Goal: Task Accomplishment & Management: Manage account settings

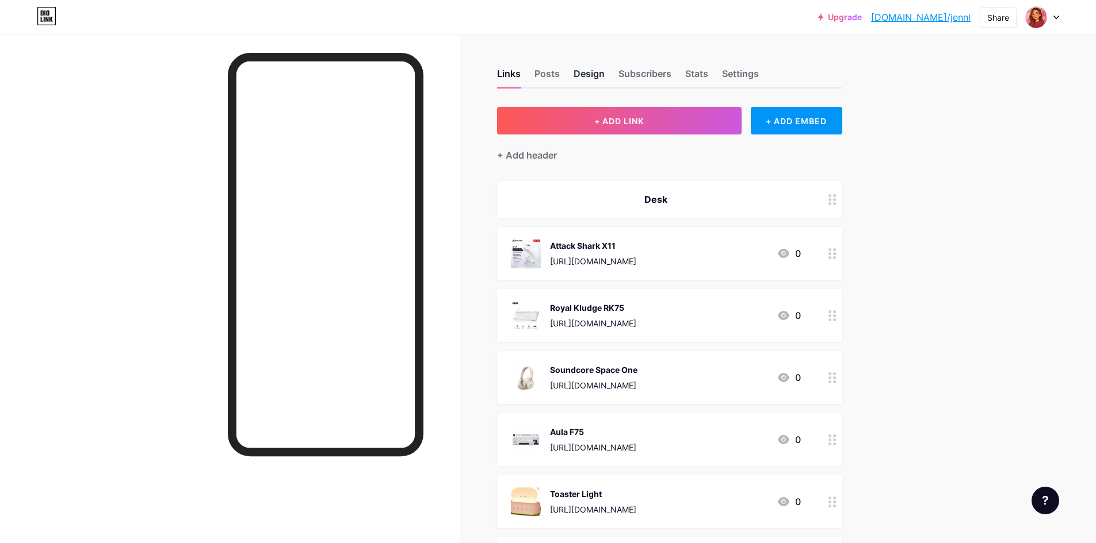
click at [591, 70] on div "Design" at bounding box center [588, 77] width 31 height 21
click at [602, 72] on div "Design" at bounding box center [588, 77] width 31 height 21
click at [584, 78] on div "Design" at bounding box center [588, 77] width 31 height 21
click at [602, 75] on div "Design" at bounding box center [588, 77] width 31 height 21
click at [588, 73] on div "Design" at bounding box center [588, 77] width 31 height 21
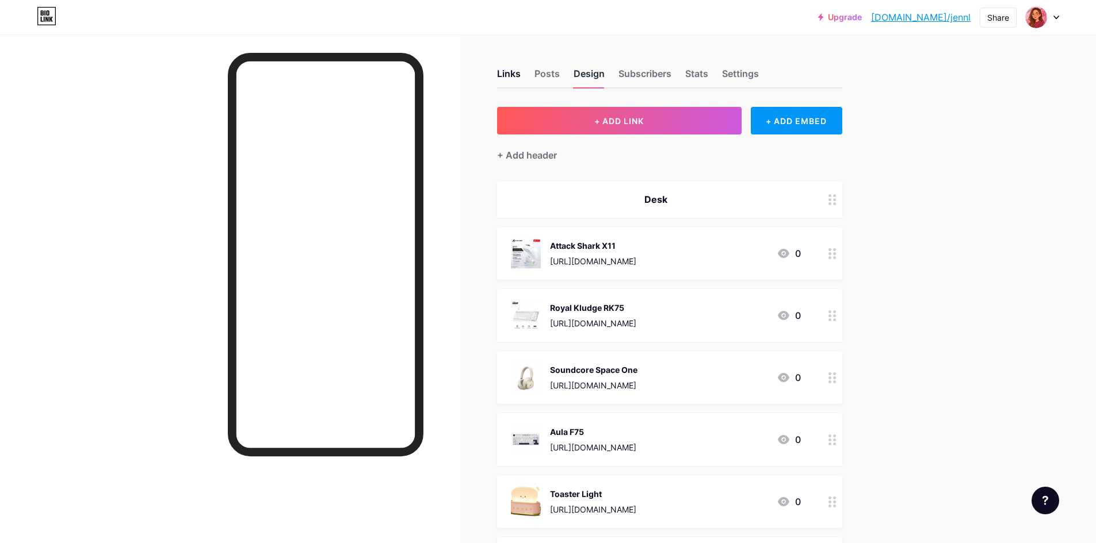
click at [577, 73] on div "Design" at bounding box center [588, 77] width 31 height 21
click at [518, 73] on div "Links" at bounding box center [509, 77] width 24 height 21
click at [592, 71] on div "Design" at bounding box center [588, 77] width 31 height 21
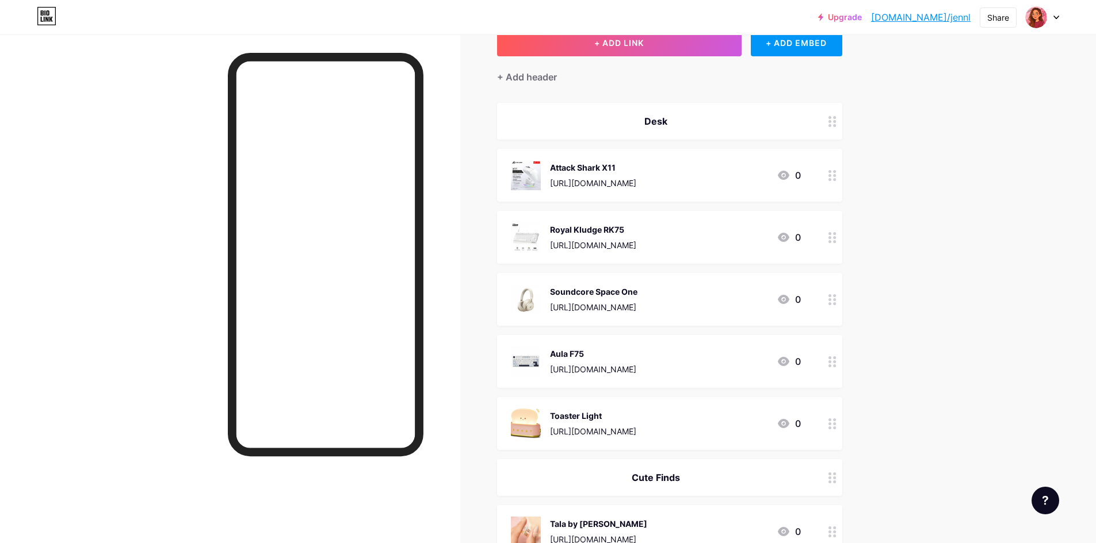
scroll to position [288, 0]
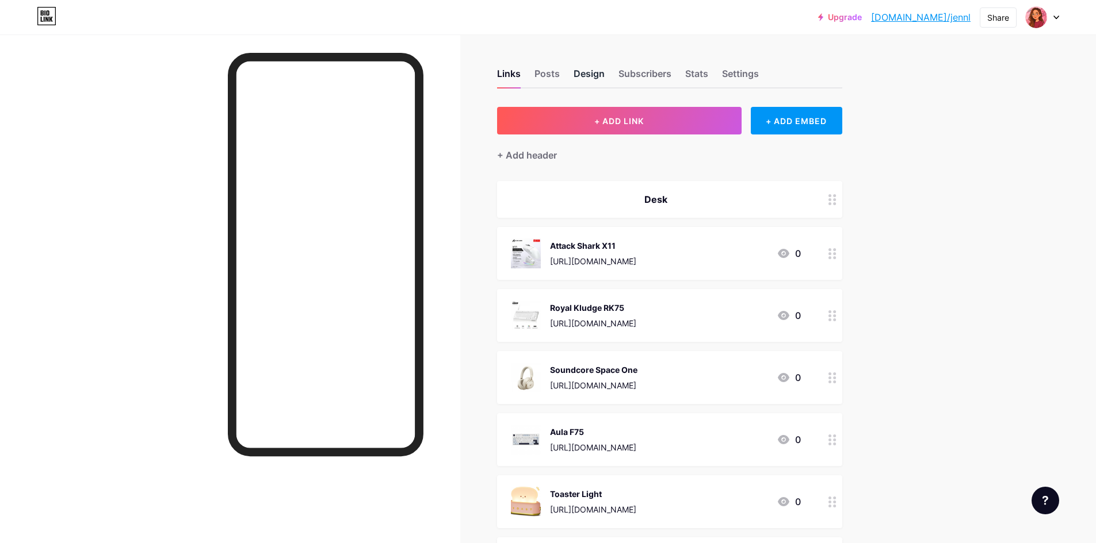
click at [594, 71] on div "Design" at bounding box center [588, 77] width 31 height 21
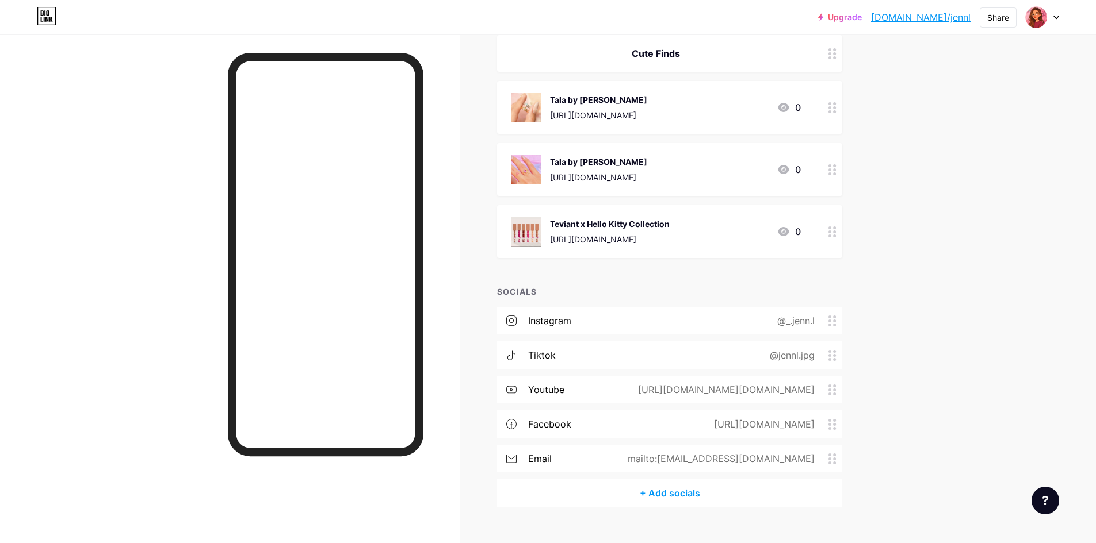
scroll to position [523, 0]
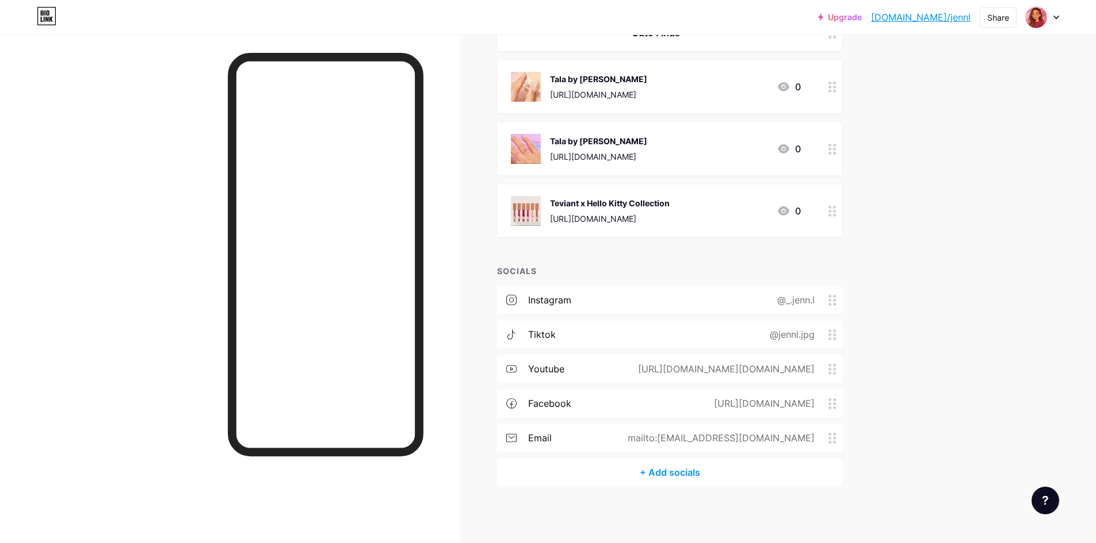
click at [136, 309] on div at bounding box center [230, 306] width 460 height 543
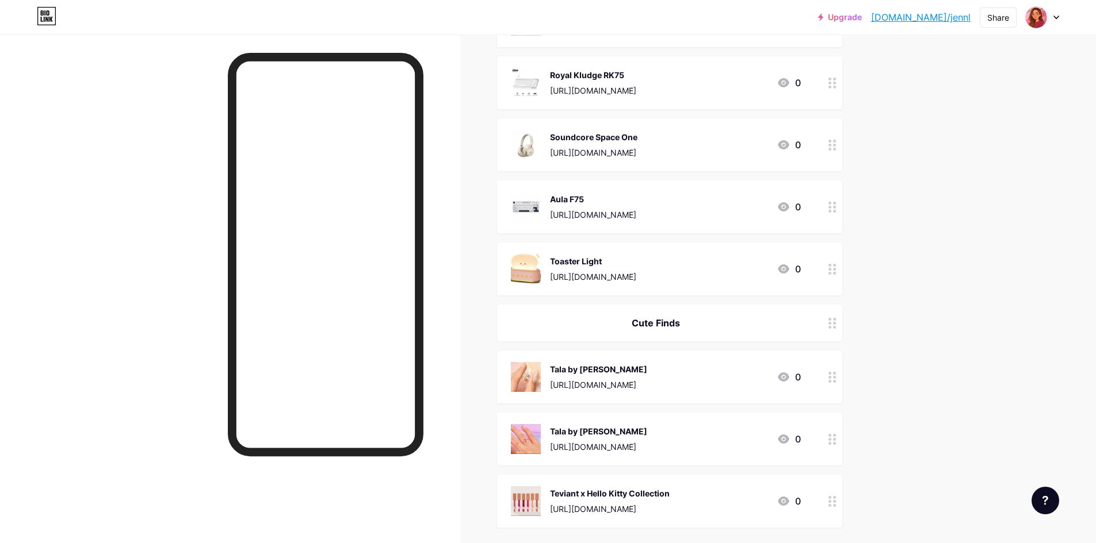
scroll to position [0, 0]
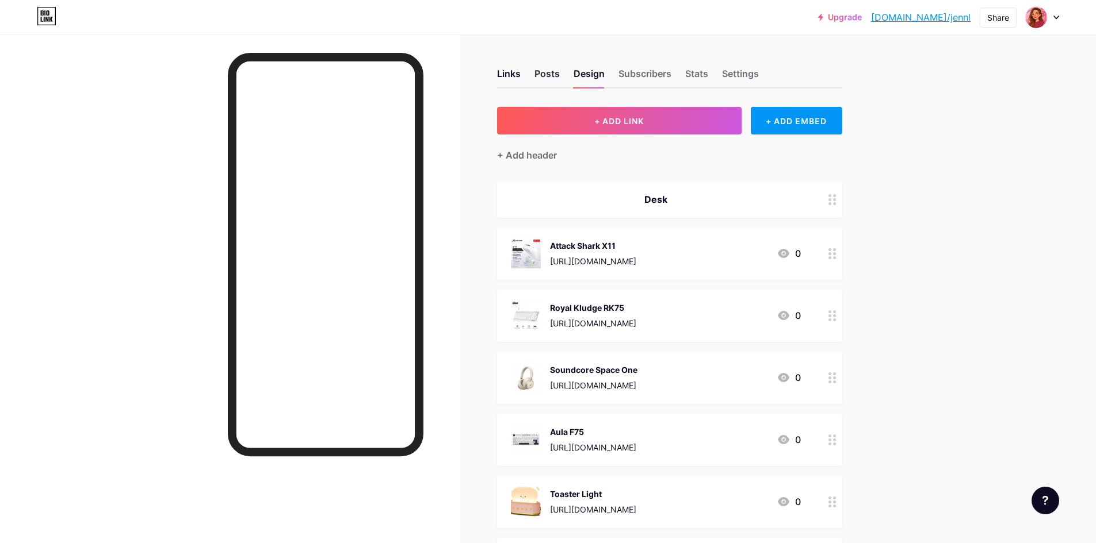
click at [551, 70] on div "Posts" at bounding box center [546, 77] width 25 height 21
click at [752, 79] on div "Settings" at bounding box center [740, 77] width 37 height 21
click at [707, 72] on div "Stats" at bounding box center [696, 77] width 23 height 21
click at [615, 74] on div "Links Posts Design Subscribers Stats Settings" at bounding box center [669, 68] width 345 height 40
click at [588, 73] on div "Design" at bounding box center [588, 77] width 31 height 21
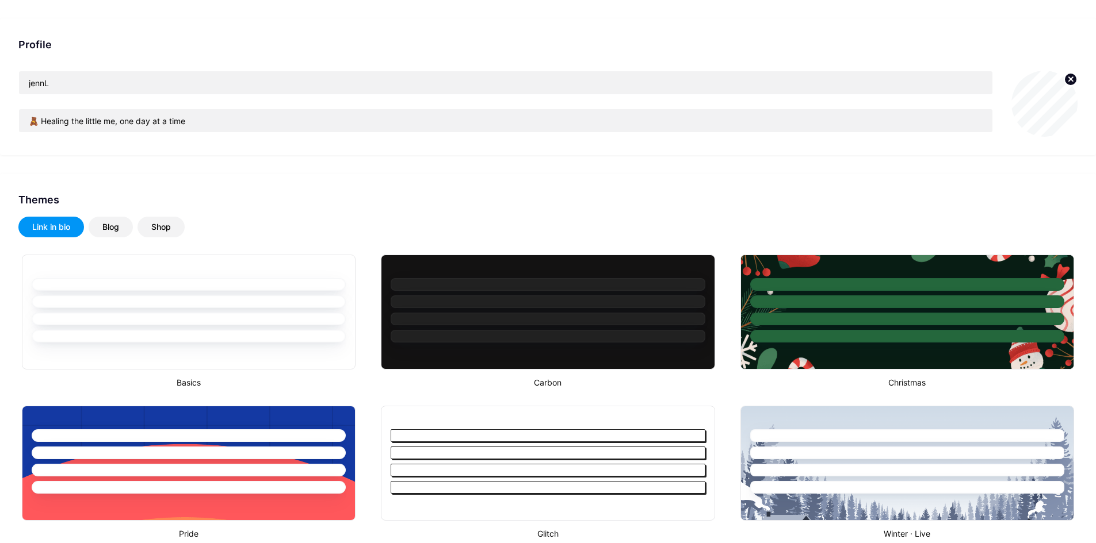
type input "#fc545a"
click at [105, 231] on div "Blog" at bounding box center [110, 227] width 17 height 12
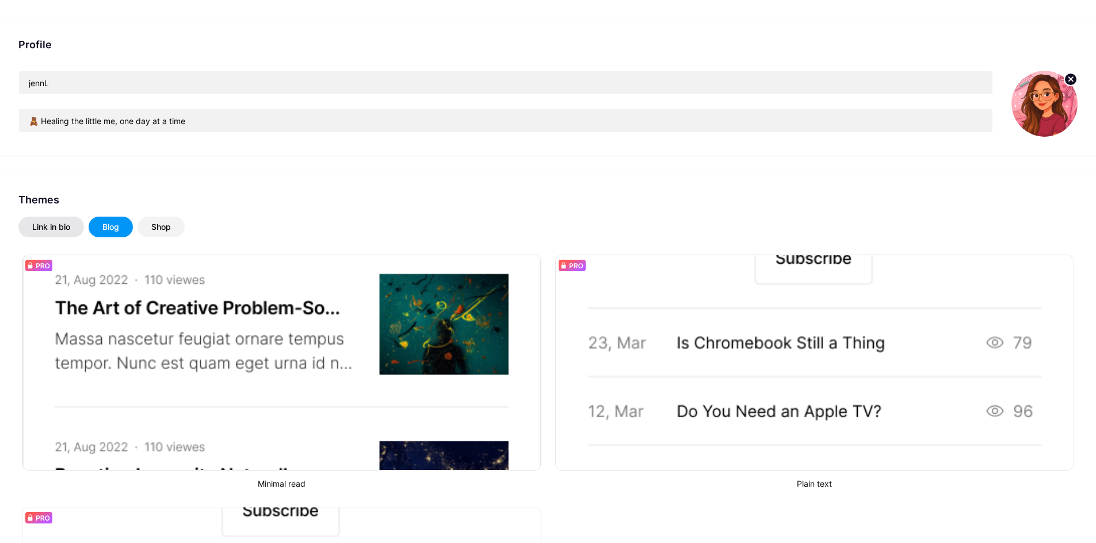
click at [33, 230] on div "Link in bio" at bounding box center [51, 227] width 38 height 12
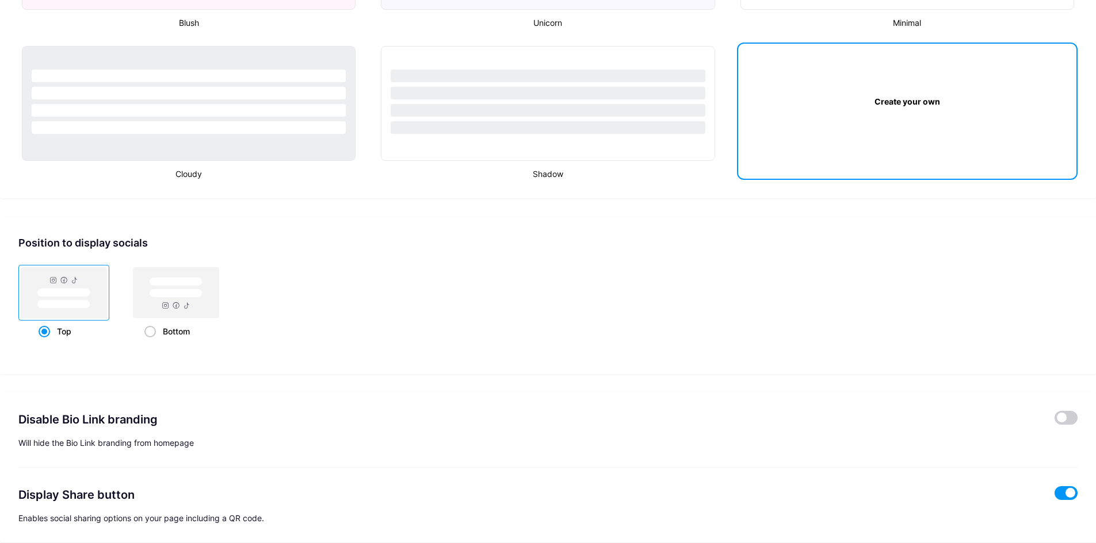
scroll to position [1037, 0]
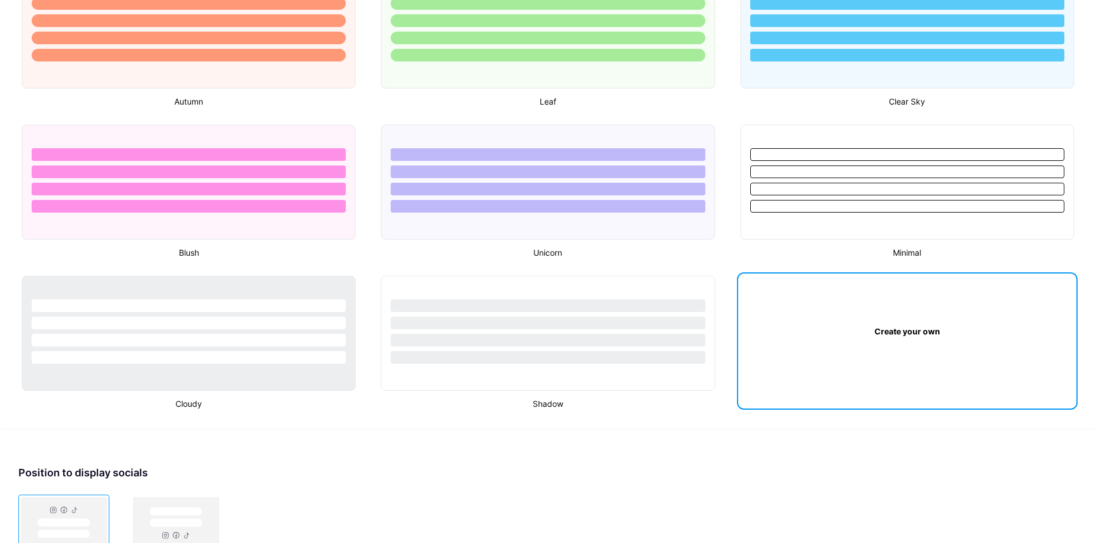
click at [848, 359] on div "Create your own" at bounding box center [907, 331] width 338 height 115
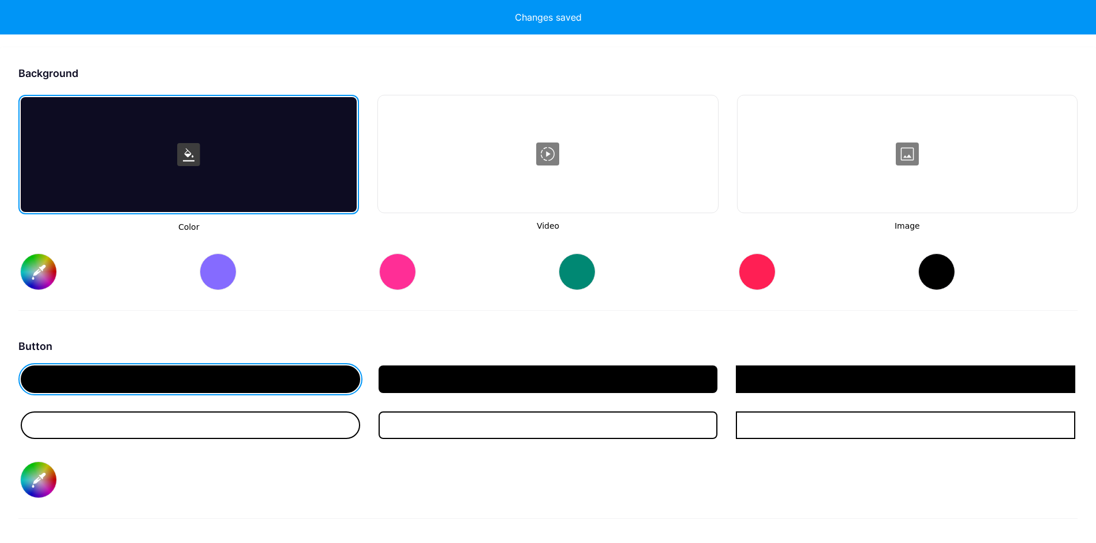
scroll to position [1438, 0]
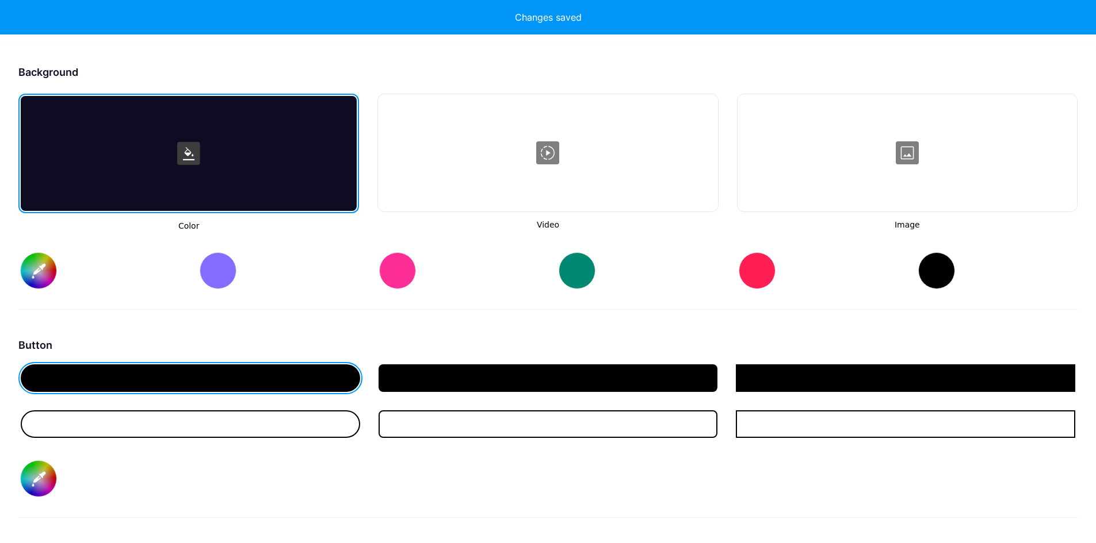
type input "#ffffff"
type input "#000000"
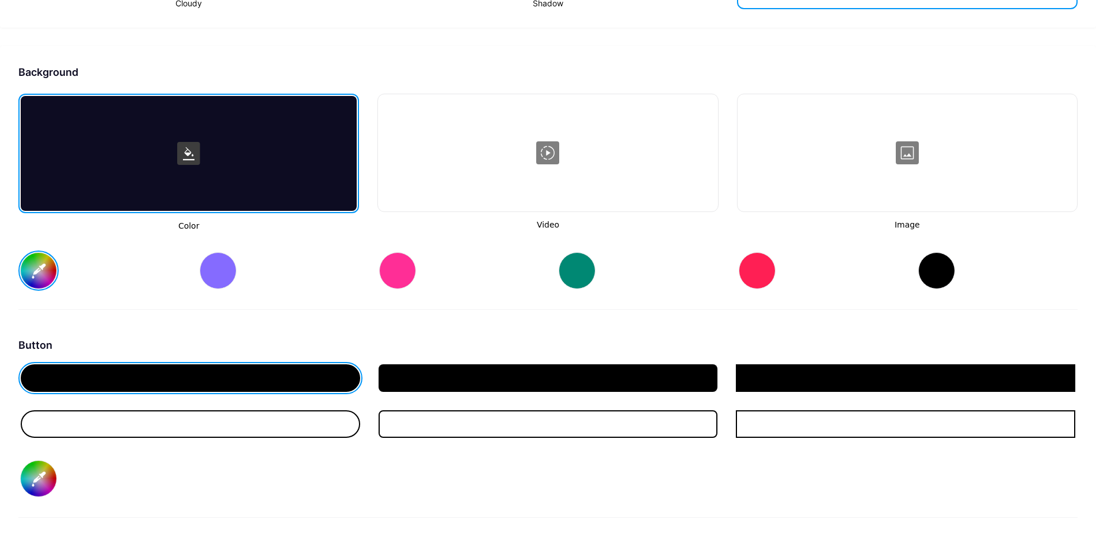
click at [864, 149] on div at bounding box center [906, 152] width 337 height 115
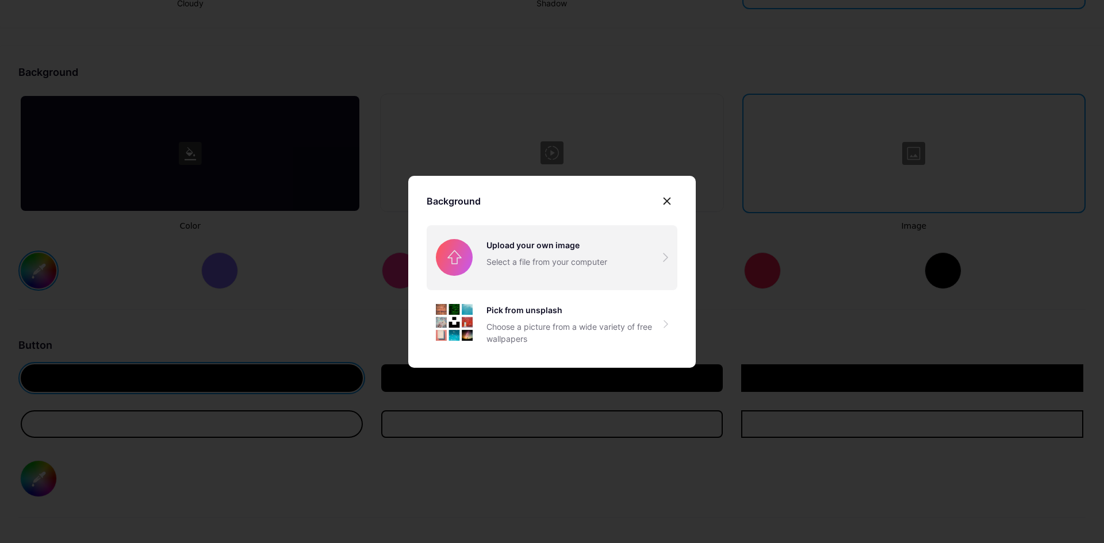
click at [540, 267] on input "file" at bounding box center [552, 257] width 251 height 64
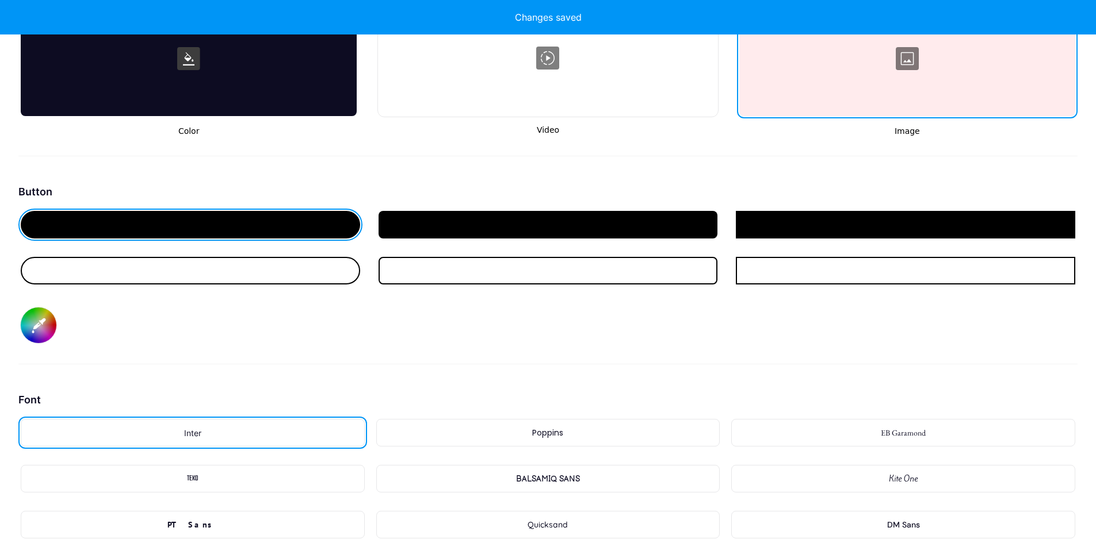
scroll to position [1553, 0]
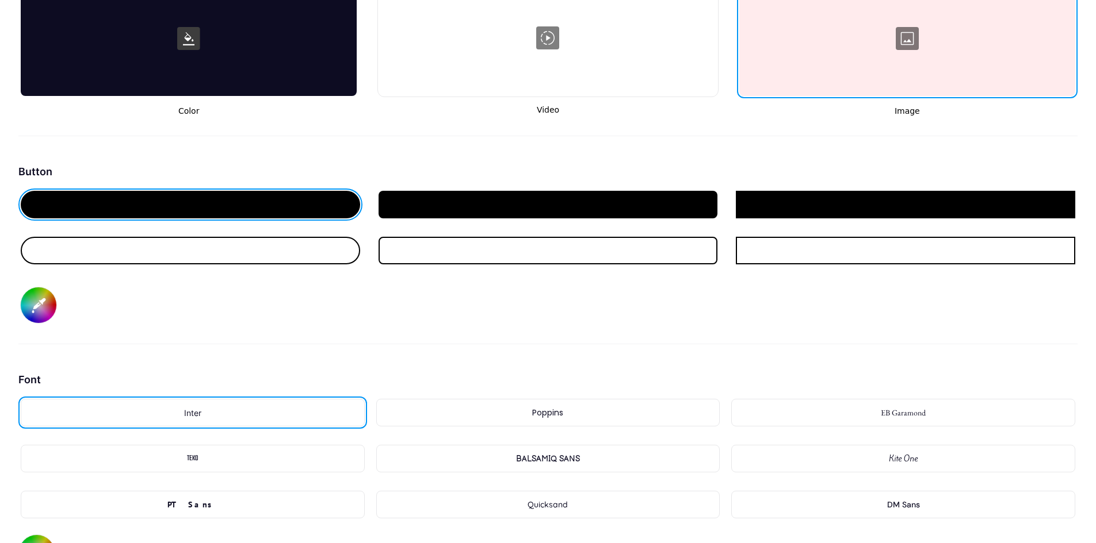
click at [40, 311] on input "#000000" at bounding box center [39, 306] width 36 height 36
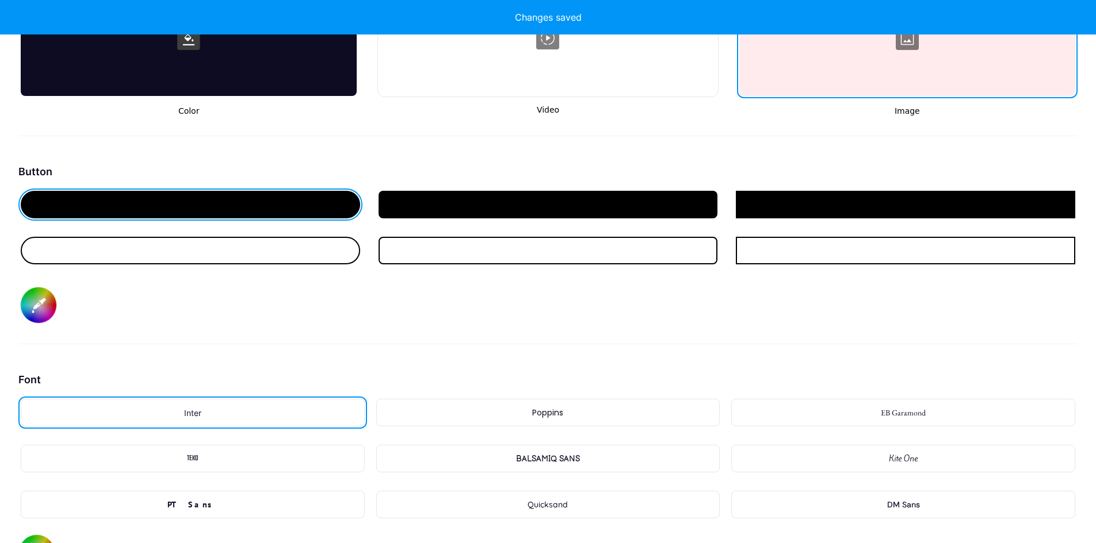
type input "#f0b7bd"
click at [363, 296] on div "Button #f0b7bd" at bounding box center [547, 254] width 1059 height 181
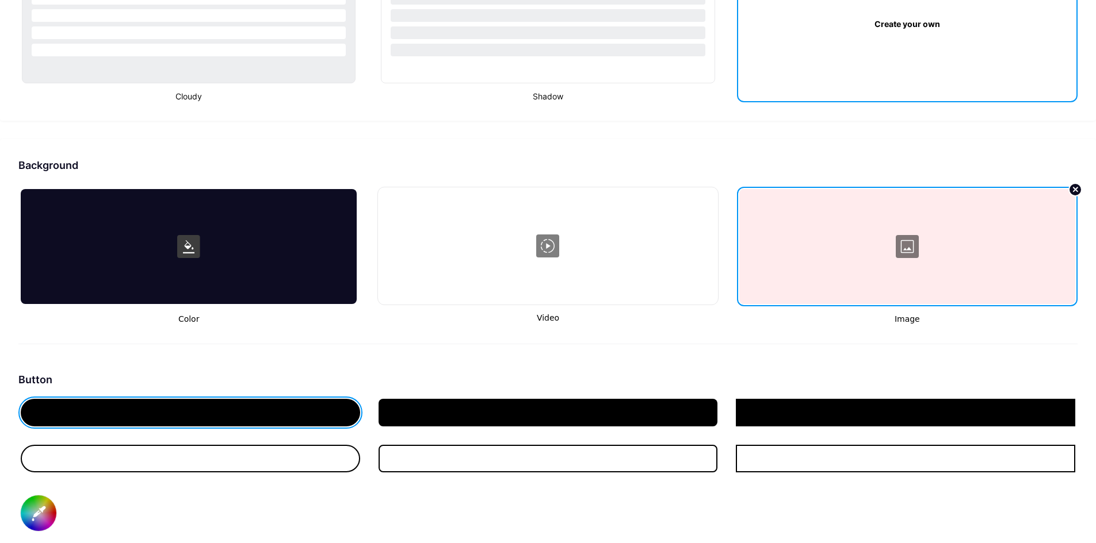
scroll to position [1323, 0]
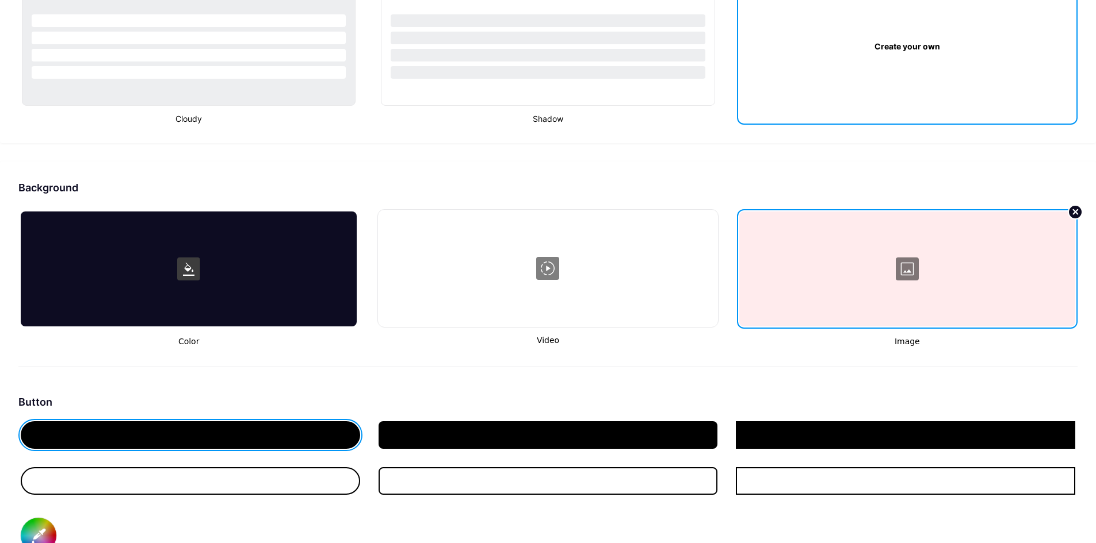
click at [1078, 209] on circle at bounding box center [1075, 212] width 14 height 14
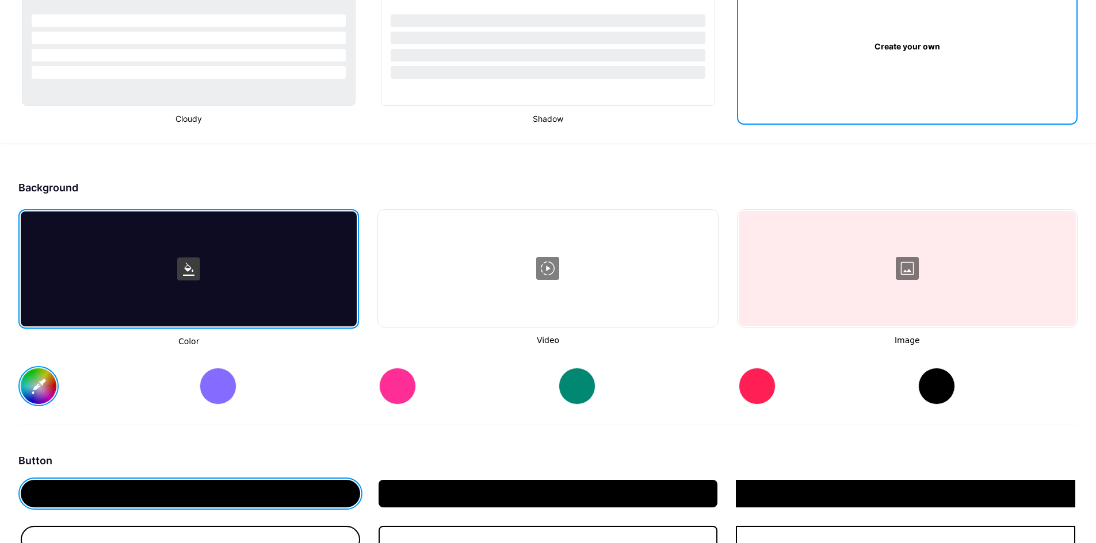
click at [892, 251] on div at bounding box center [906, 268] width 337 height 115
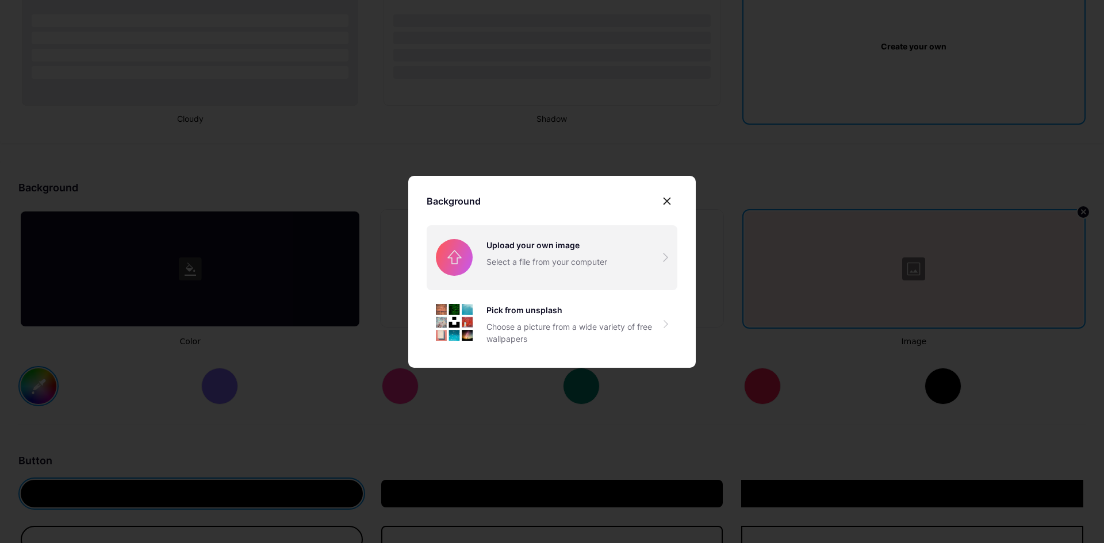
click at [539, 251] on input "file" at bounding box center [552, 257] width 251 height 64
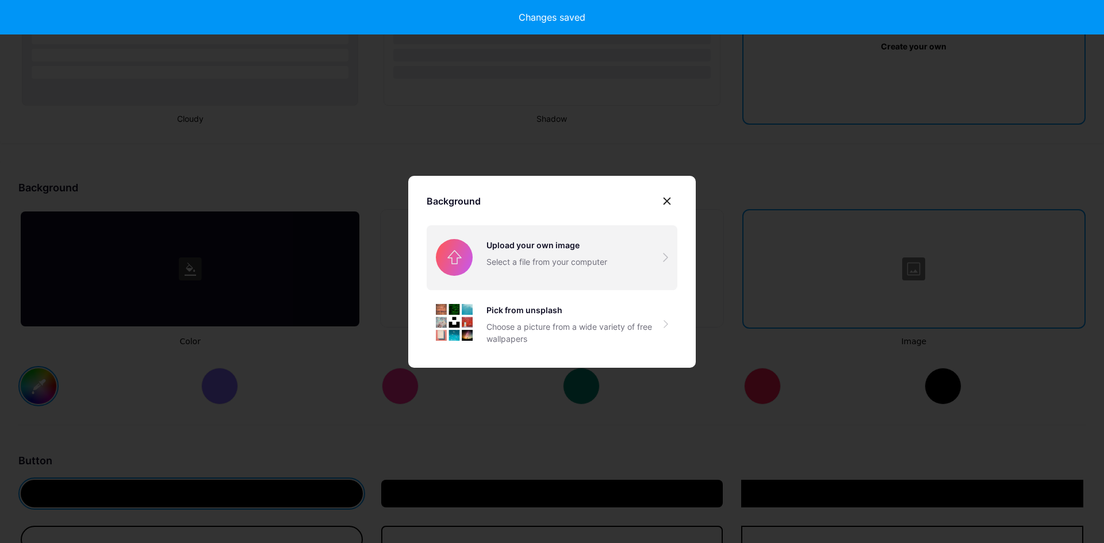
type input "#ffffff"
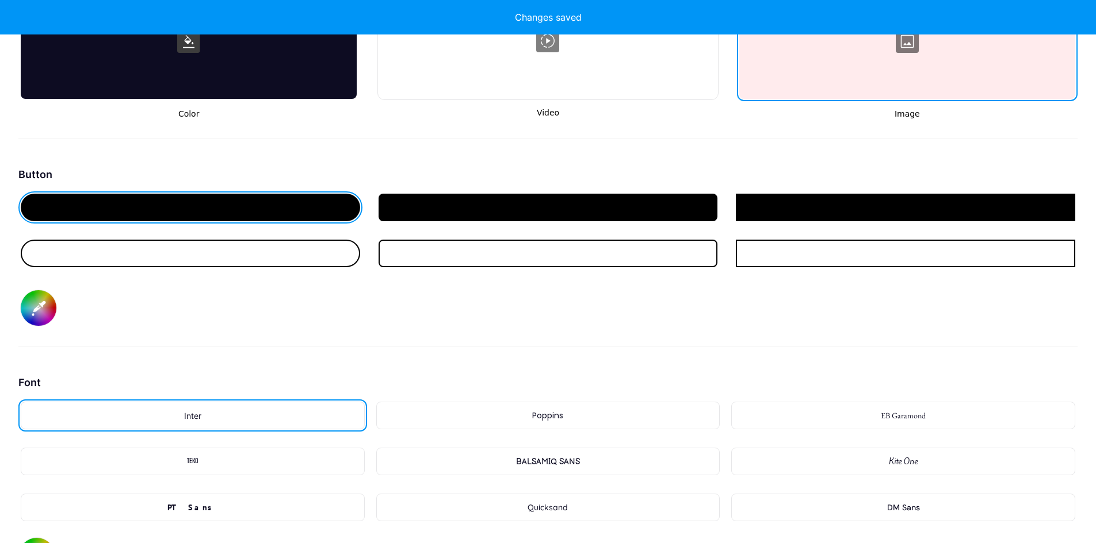
scroll to position [1553, 0]
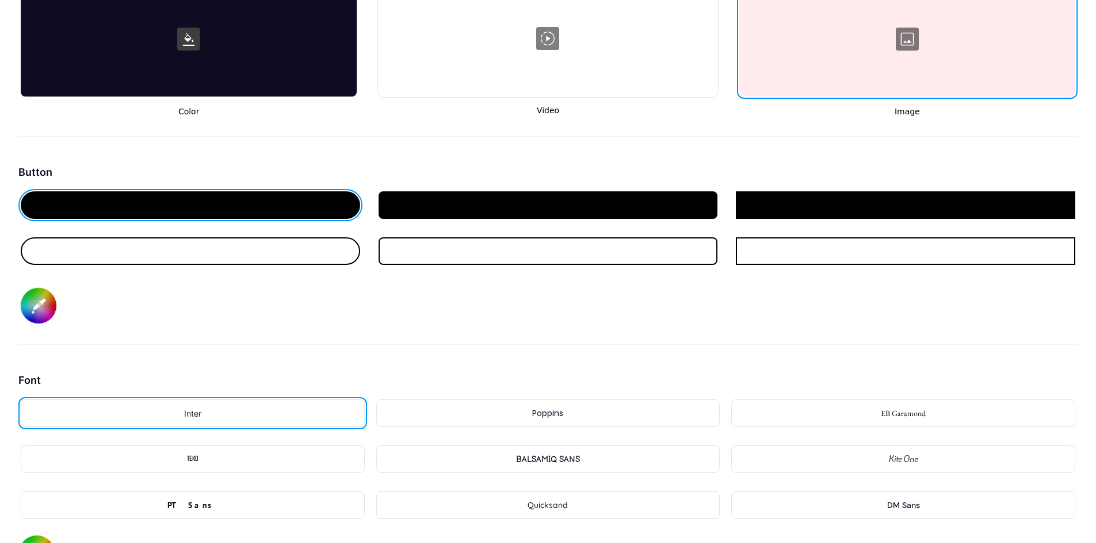
click at [879, 62] on div at bounding box center [907, 39] width 336 height 115
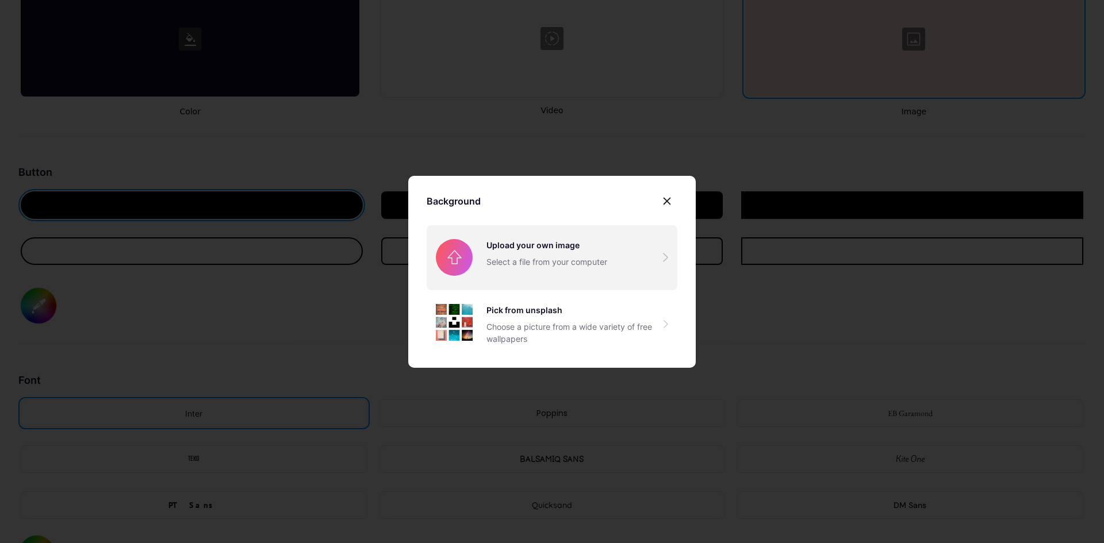
click at [583, 240] on input "file" at bounding box center [552, 257] width 251 height 64
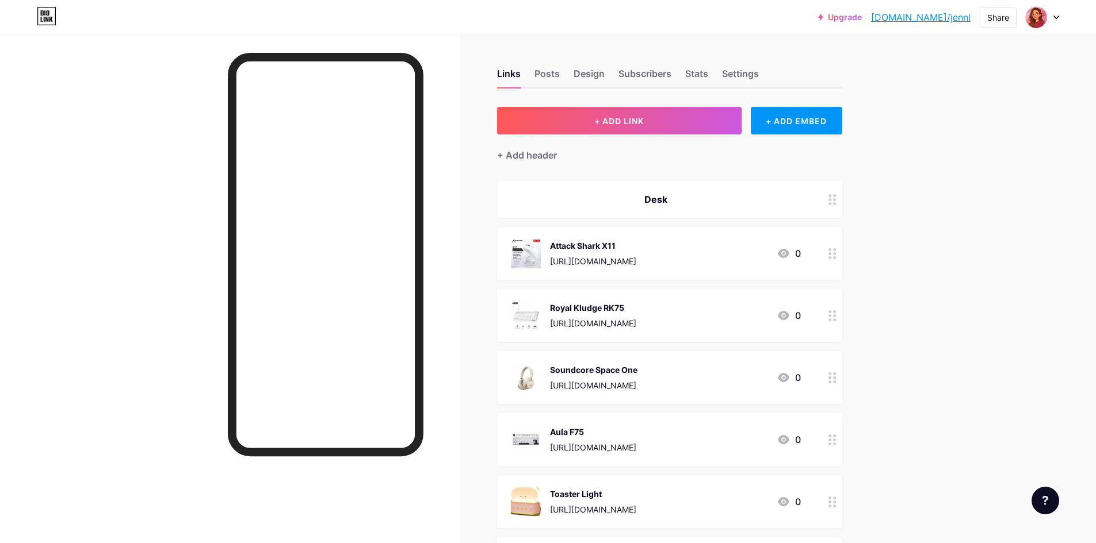
click at [944, 17] on link "[DOMAIN_NAME]/jennl" at bounding box center [920, 17] width 99 height 14
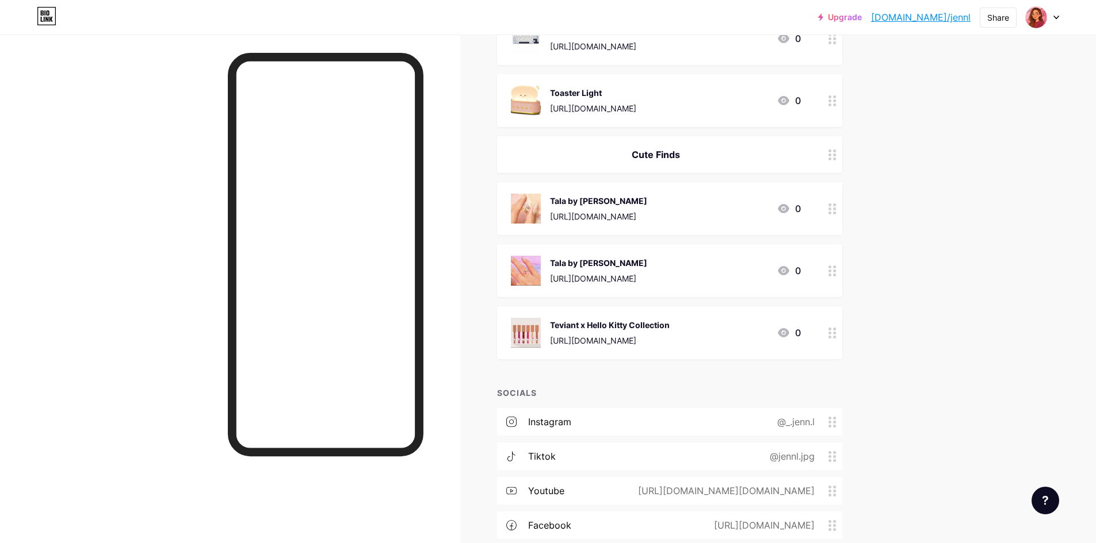
scroll to position [523, 0]
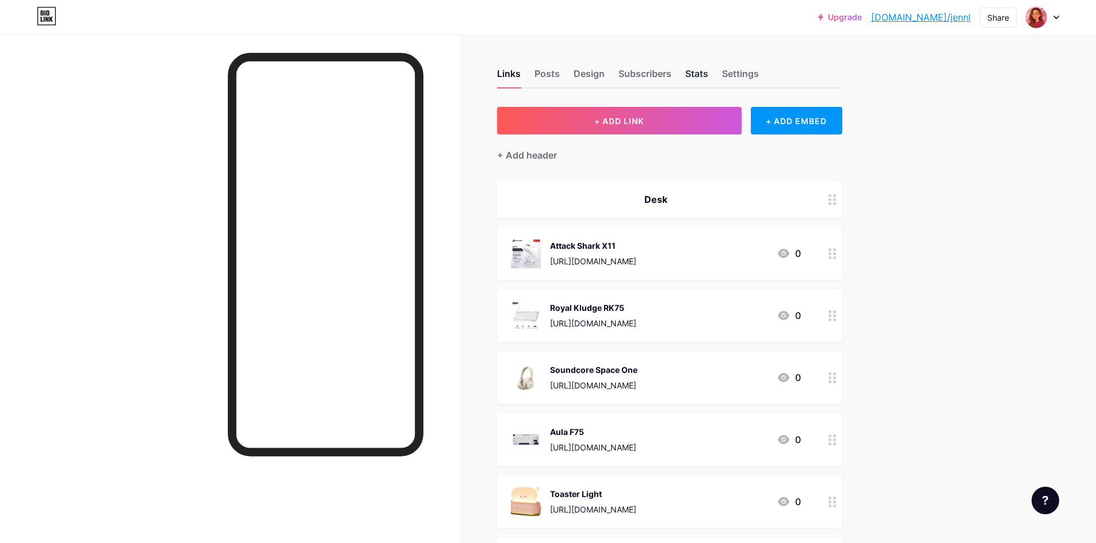
click at [703, 71] on div "Stats" at bounding box center [696, 77] width 23 height 21
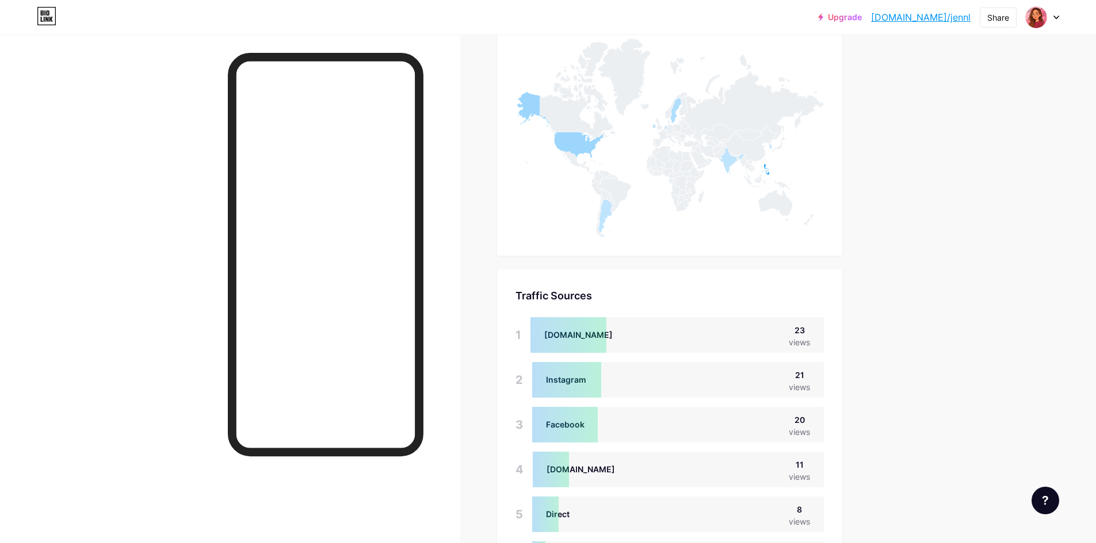
scroll to position [805, 0]
